Goal: Find specific page/section: Find specific page/section

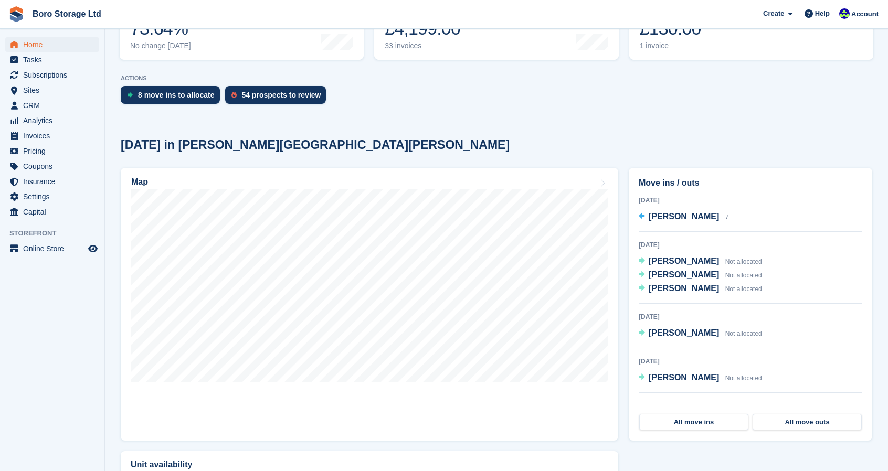
scroll to position [174, 0]
click at [677, 215] on span "[PERSON_NAME]" at bounding box center [684, 215] width 70 height 9
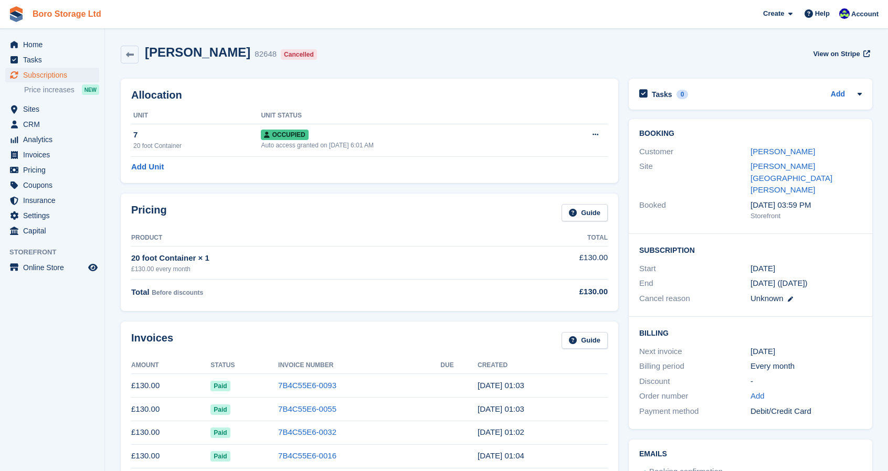
click at [56, 8] on link "Boro Storage Ltd" at bounding box center [66, 13] width 77 height 17
